Goal: Task Accomplishment & Management: Complete application form

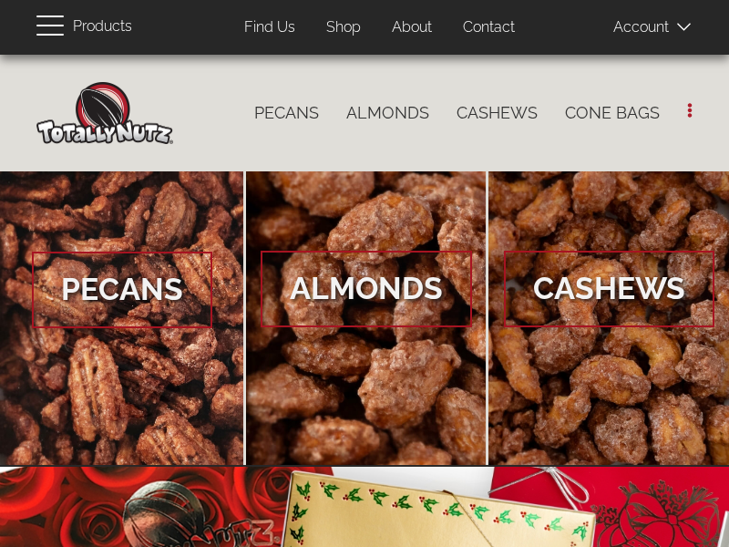
scroll to position [171, 0]
